Goal: Transaction & Acquisition: Purchase product/service

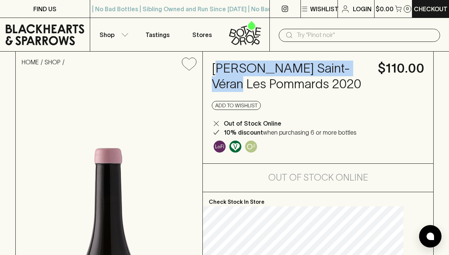
drag, startPoint x: 231, startPoint y: 68, endPoint x: 243, endPoint y: 80, distance: 17.2
click at [245, 82] on h4 "[PERSON_NAME] Saint-Véran Les Pommards 2020" at bounding box center [290, 76] width 157 height 31
click at [243, 80] on h4 "[PERSON_NAME] Saint-Véran Les Pommards 2020" at bounding box center [290, 76] width 157 height 31
drag, startPoint x: 230, startPoint y: 67, endPoint x: 360, endPoint y: 87, distance: 131.5
click at [360, 87] on div "[PERSON_NAME] Saint-Véran Les Pommards 2020 $110.00 Add to wishlist Out of Stoc…" at bounding box center [318, 108] width 230 height 112
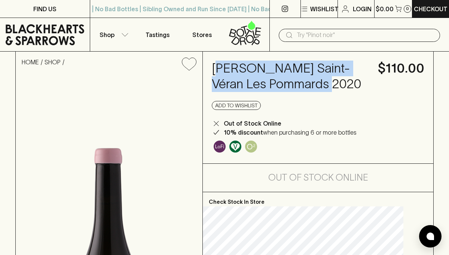
copy h4 "essica Litaud Saint-Véran Les Pommards"
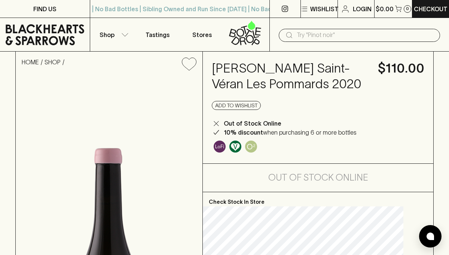
click at [243, 90] on h4 "[PERSON_NAME] Saint-Véran Les Pommards 2020" at bounding box center [290, 76] width 157 height 31
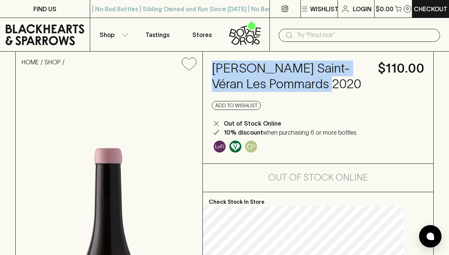
drag, startPoint x: 227, startPoint y: 67, endPoint x: 343, endPoint y: 89, distance: 118.1
click at [343, 89] on h4 "[PERSON_NAME] Saint-Véran Les Pommards 2020" at bounding box center [290, 76] width 157 height 31
copy h4 "[PERSON_NAME] Saint-Véran Les Pommards"
